Goal: Check status: Check status

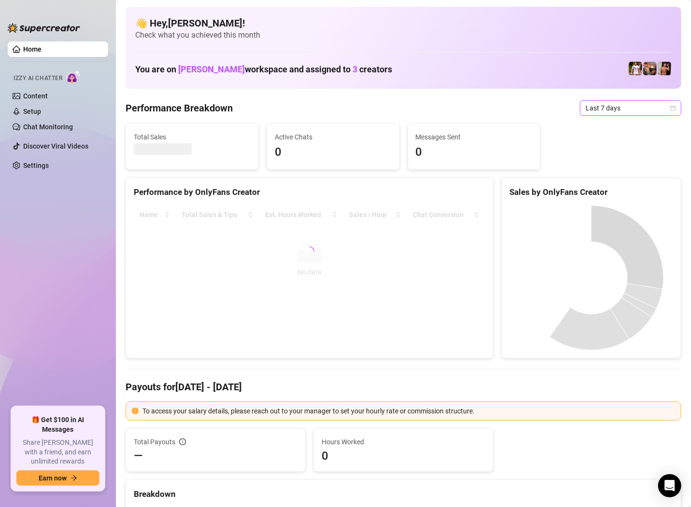
click at [609, 107] on span "Last 7 days" at bounding box center [631, 108] width 90 height 14
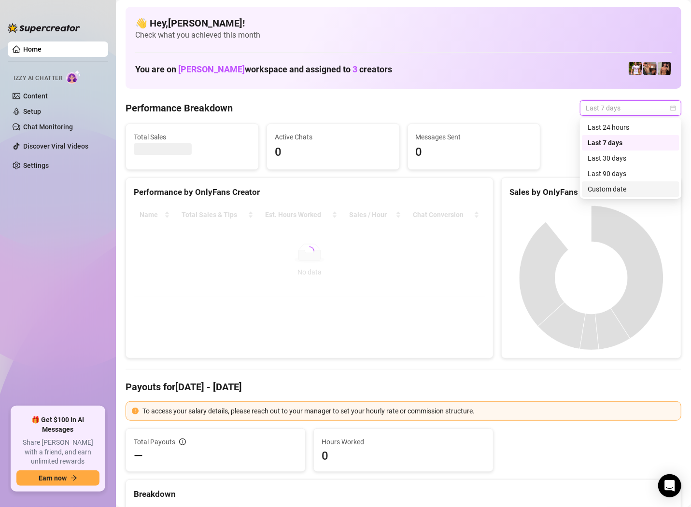
click at [616, 188] on div "Custom date" at bounding box center [631, 189] width 86 height 11
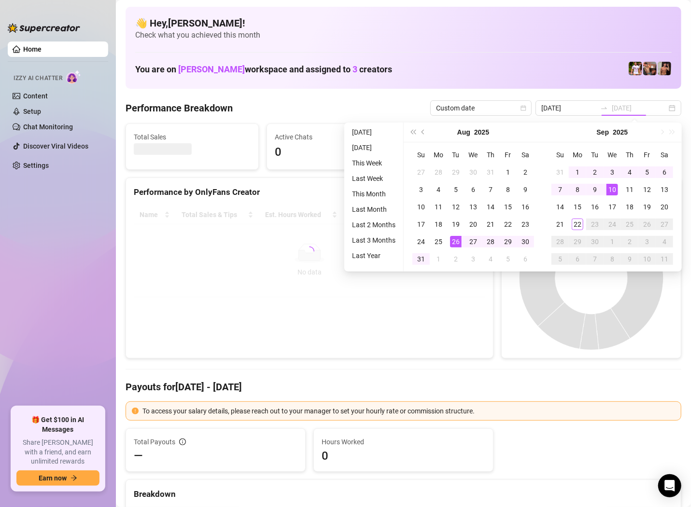
type input "[DATE]"
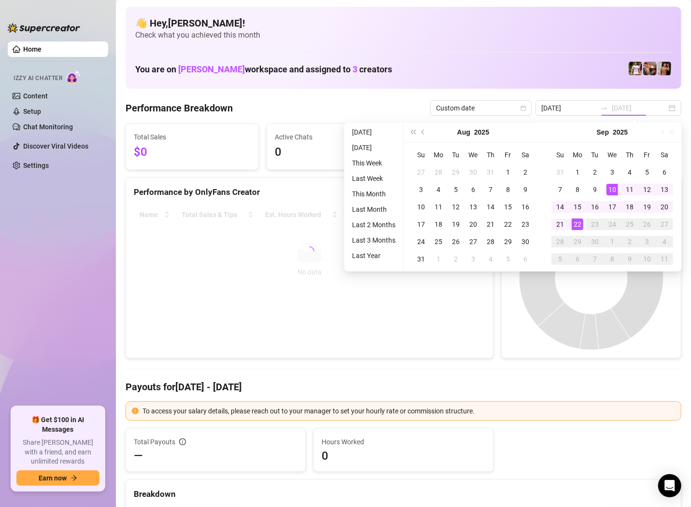
click at [577, 222] on div "22" at bounding box center [578, 225] width 12 height 12
click at [577, 222] on canvas at bounding box center [591, 278] width 164 height 145
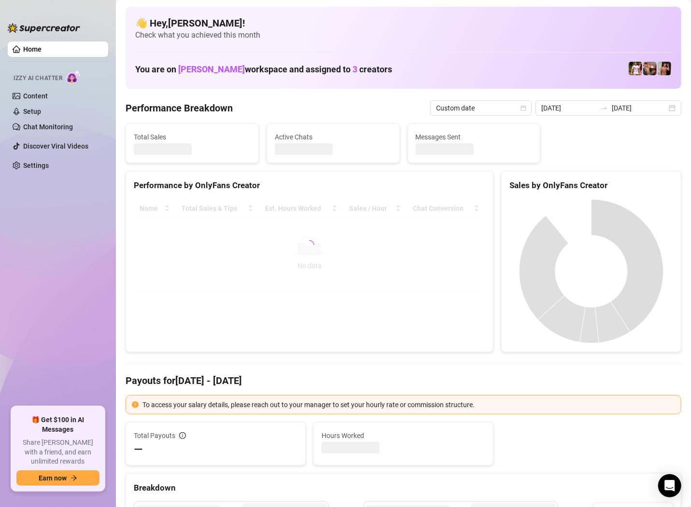
type input "[DATE]"
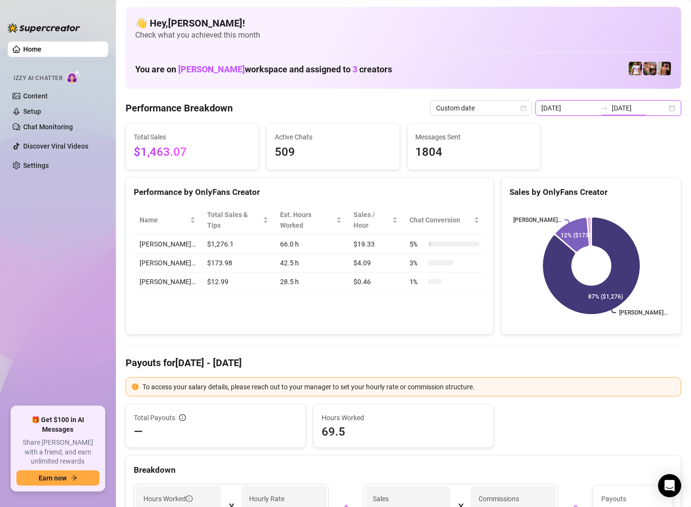
click at [624, 109] on input "[DATE]" at bounding box center [639, 108] width 55 height 11
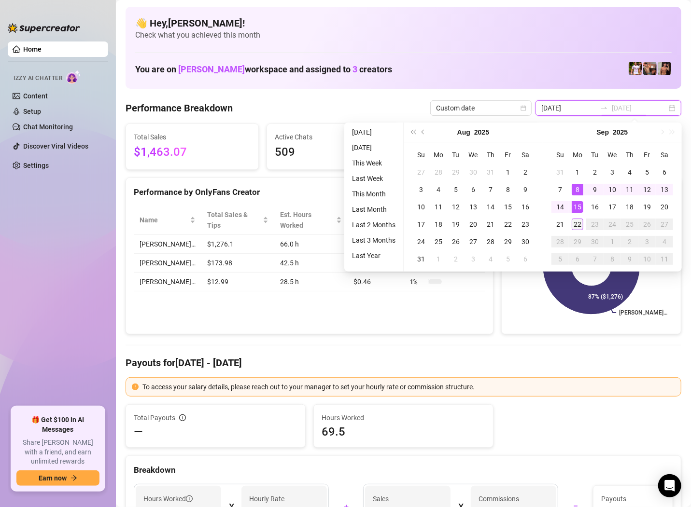
type input "[DATE]"
click at [575, 224] on div "22" at bounding box center [578, 225] width 12 height 12
type input "[DATE]"
click at [578, 222] on div "22" at bounding box center [578, 225] width 12 height 12
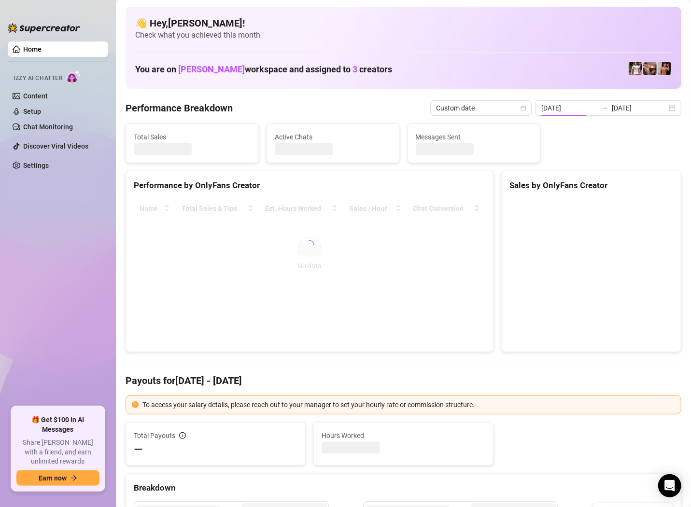
type input "[DATE]"
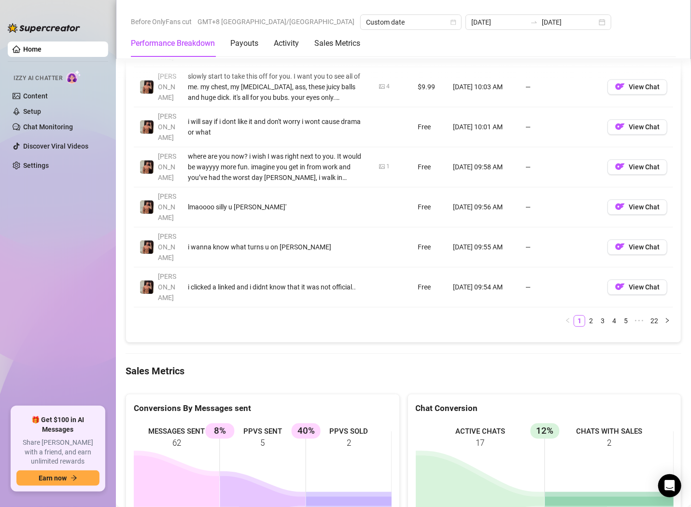
scroll to position [1131, 0]
